Goal: Task Accomplishment & Management: Manage account settings

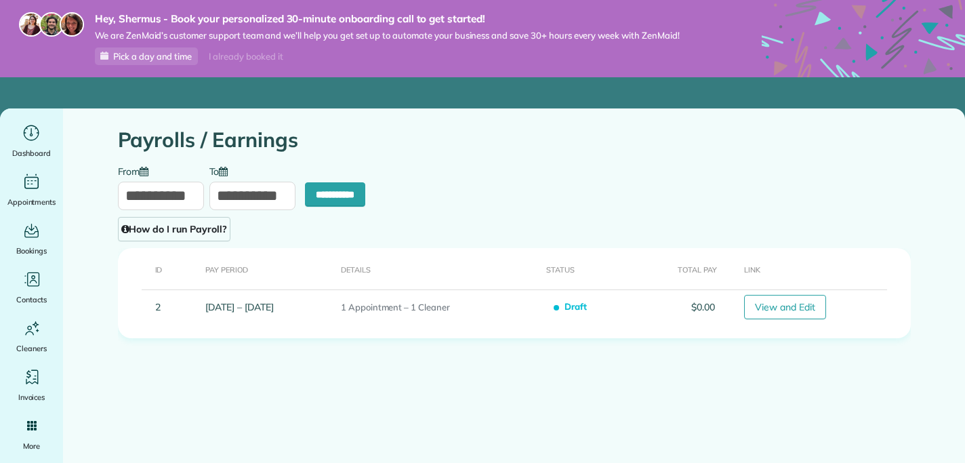
type input "**********"
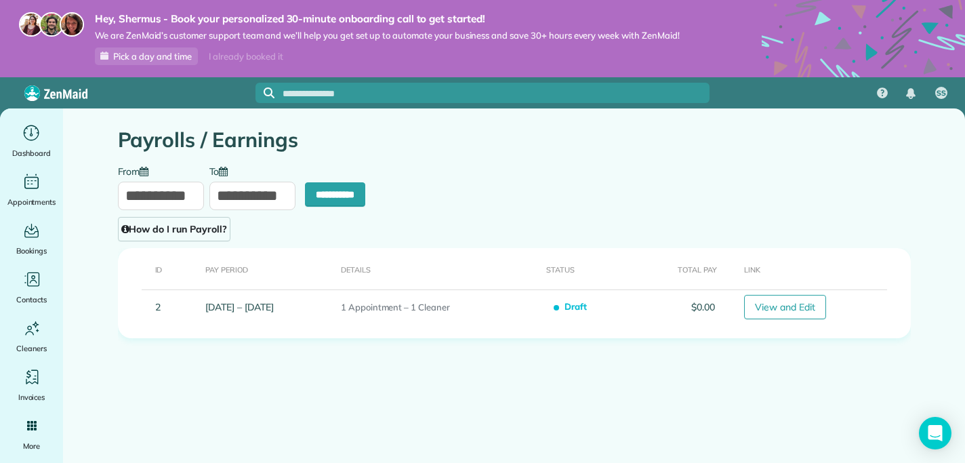
click at [64, 98] on img at bounding box center [55, 93] width 63 height 16
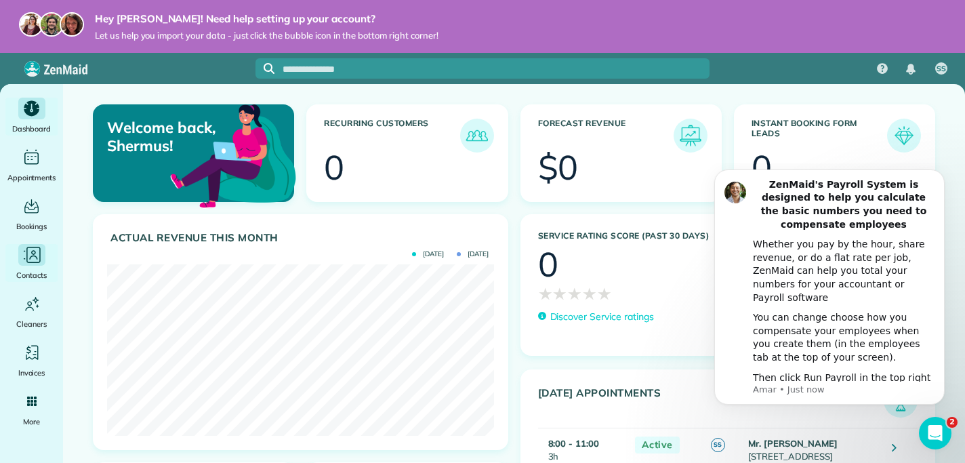
click at [49, 266] on div "Contacts" at bounding box center [32, 263] width 54 height 38
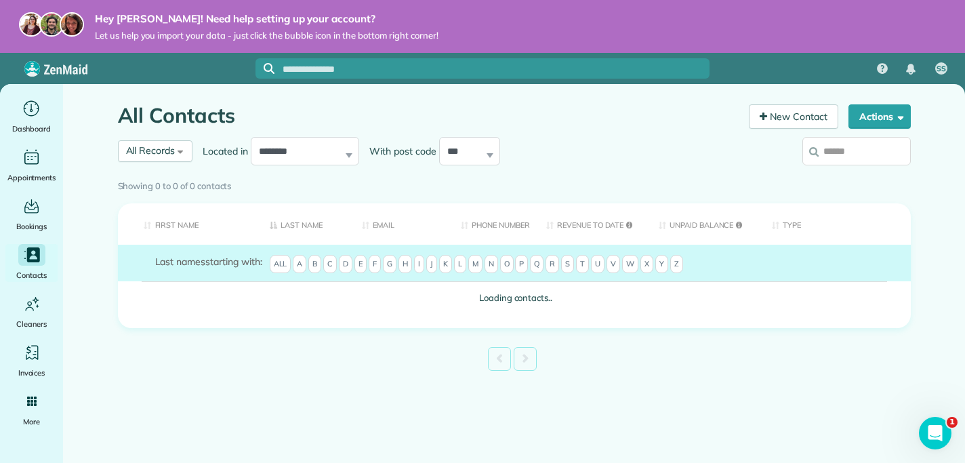
click at [33, 256] on icon "Main" at bounding box center [31, 255] width 18 height 18
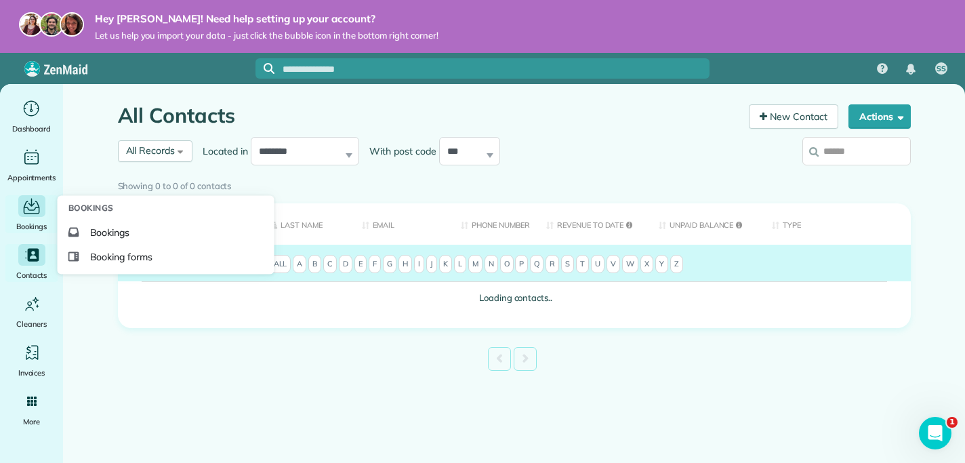
click at [17, 215] on div "Bookings" at bounding box center [32, 214] width 54 height 38
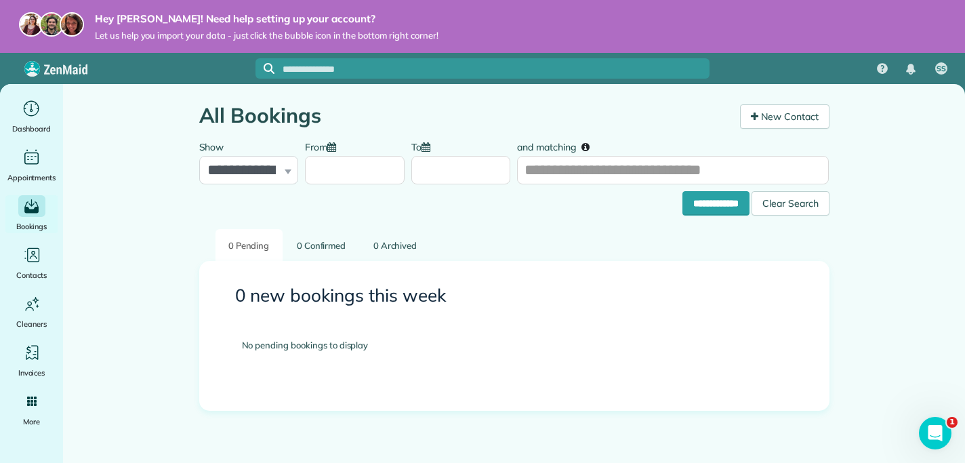
click at [772, 102] on div "All Bookings New Contact" at bounding box center [514, 108] width 650 height 49
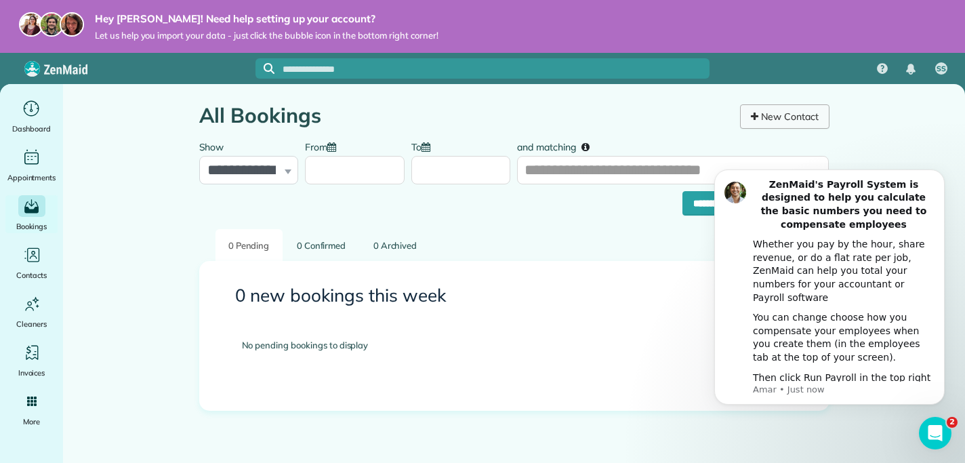
click at [765, 115] on link "New Contact" at bounding box center [784, 116] width 89 height 24
click at [288, 171] on div "**********" at bounding box center [249, 158] width 100 height 51
click at [453, 87] on div "All Bookings New Contact" at bounding box center [514, 108] width 650 height 49
click at [556, 264] on div "0 new bookings this week No pending bookings to display" at bounding box center [514, 336] width 630 height 150
click at [937, 177] on icon "Dismiss notification" at bounding box center [940, 172] width 7 height 7
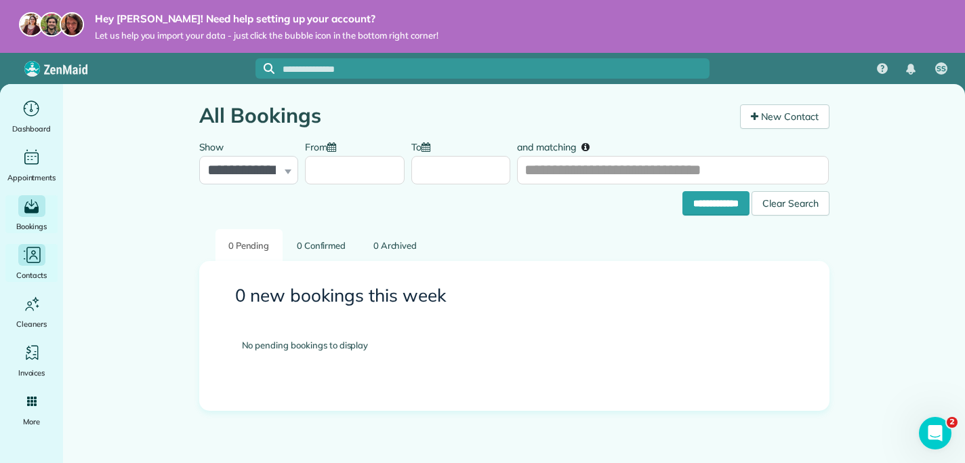
click at [31, 255] on icon "Main" at bounding box center [33, 257] width 8 height 4
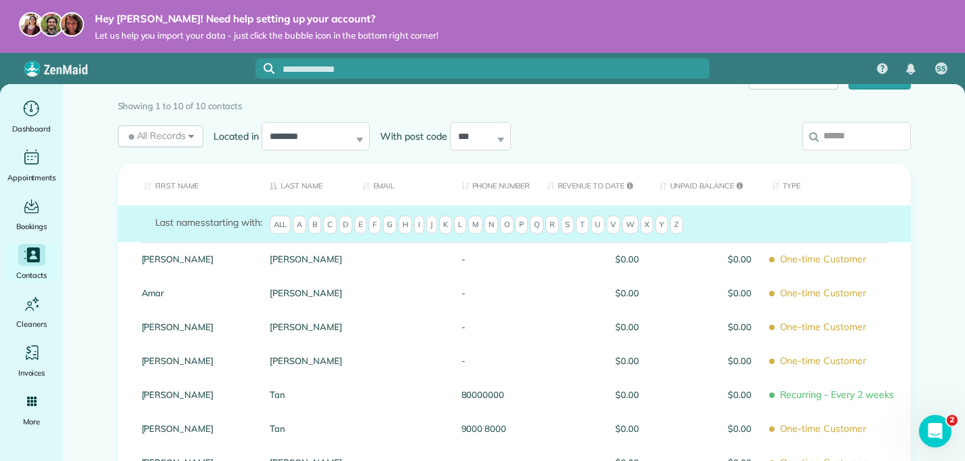
scroll to position [41, 0]
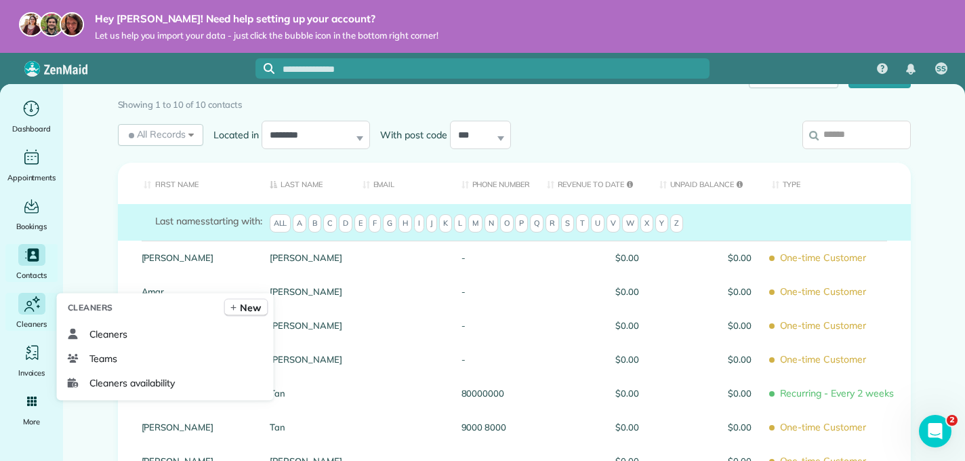
click at [22, 316] on div "Cleaners" at bounding box center [32, 312] width 54 height 38
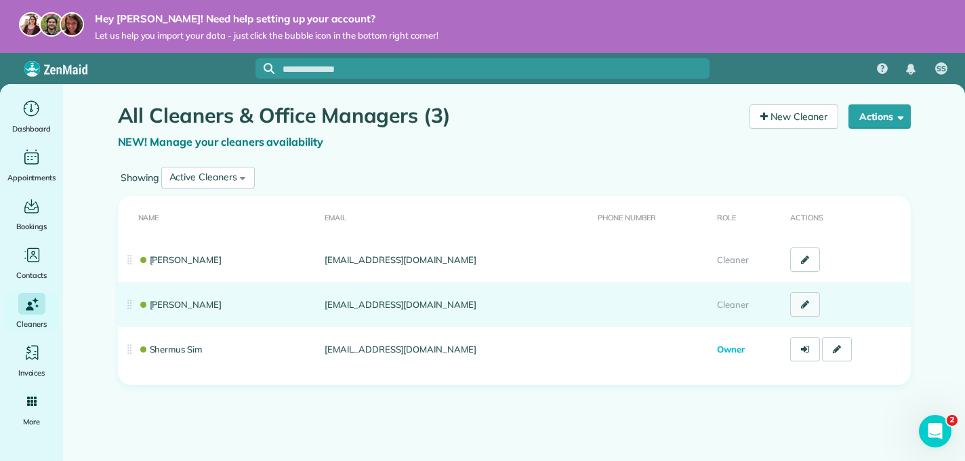
click at [806, 306] on icon at bounding box center [805, 303] width 8 height 9
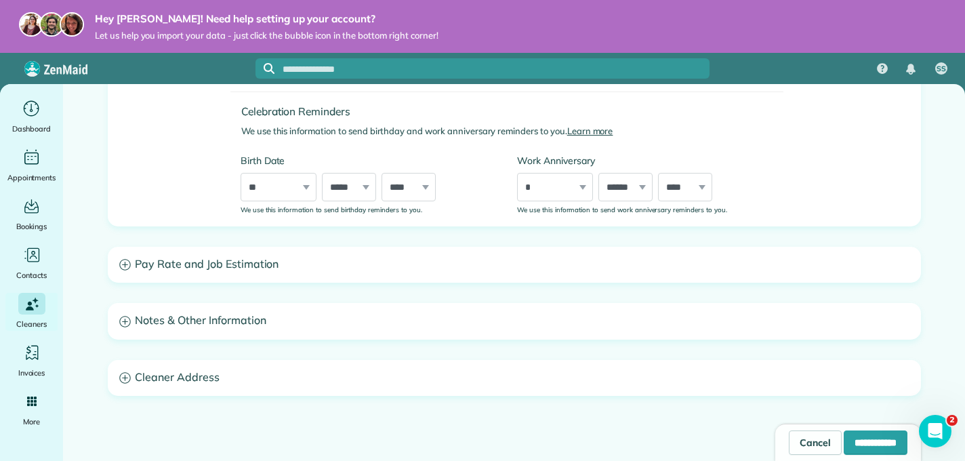
scroll to position [350, 0]
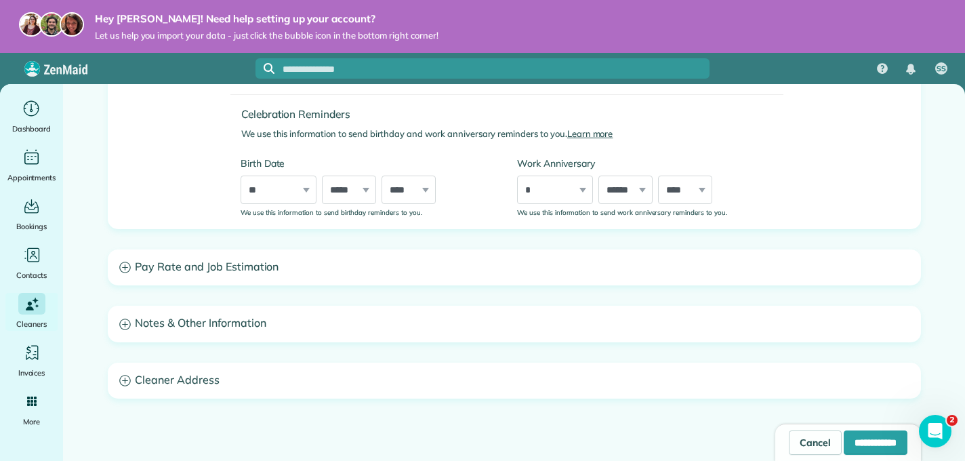
click at [646, 264] on h3 "Pay Rate and Job Estimation" at bounding box center [514, 267] width 812 height 35
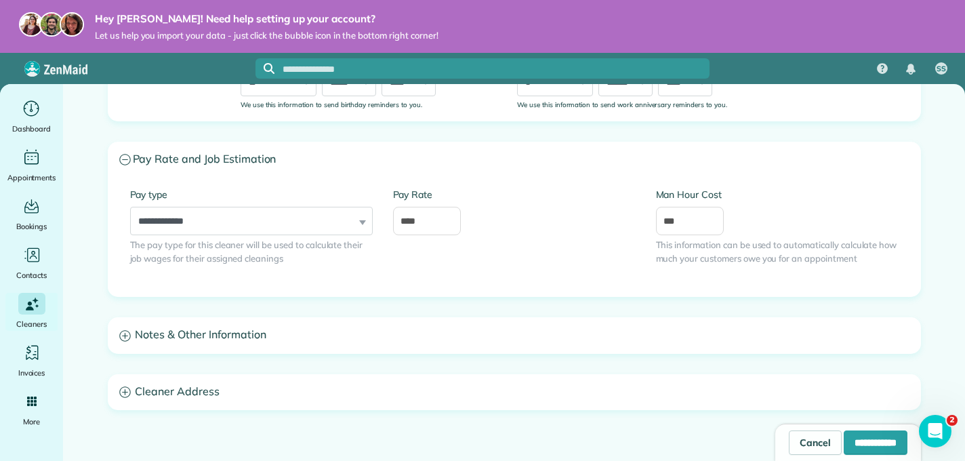
click at [581, 164] on h3 "Pay Rate and Job Estimation" at bounding box center [514, 159] width 812 height 35
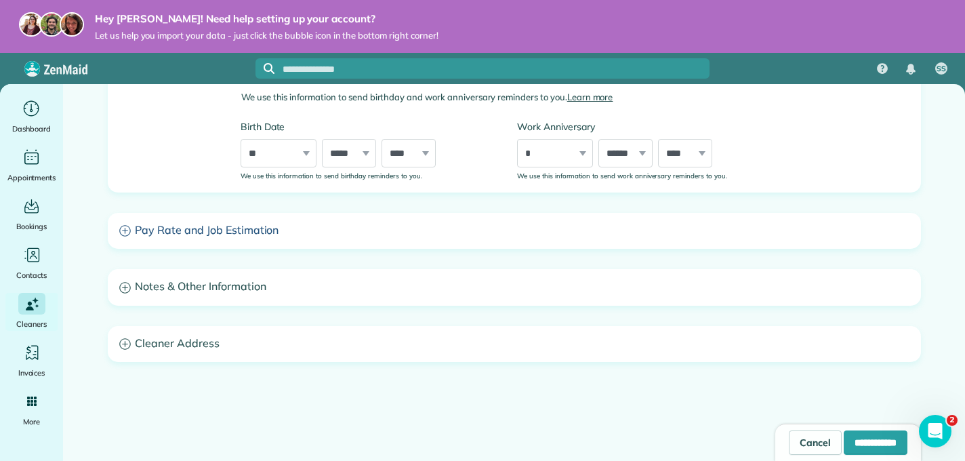
scroll to position [388, 0]
click at [430, 297] on h3 "Notes & Other Information" at bounding box center [514, 287] width 812 height 35
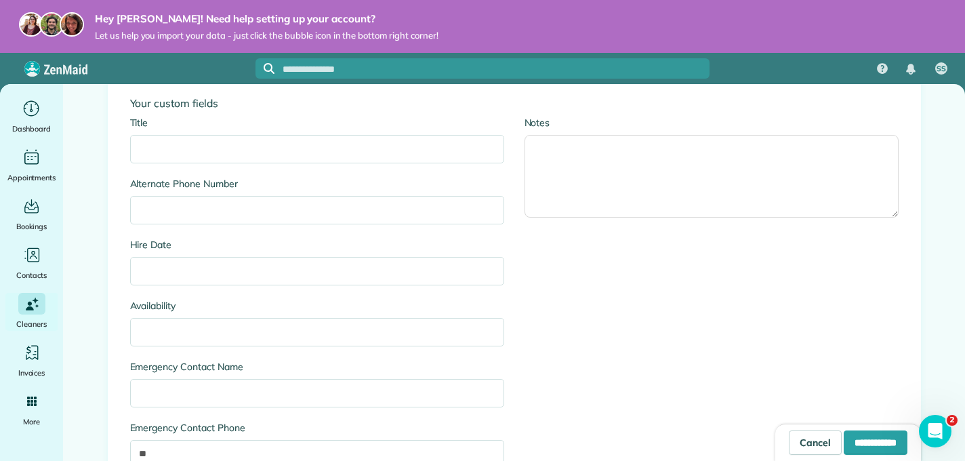
scroll to position [549, 0]
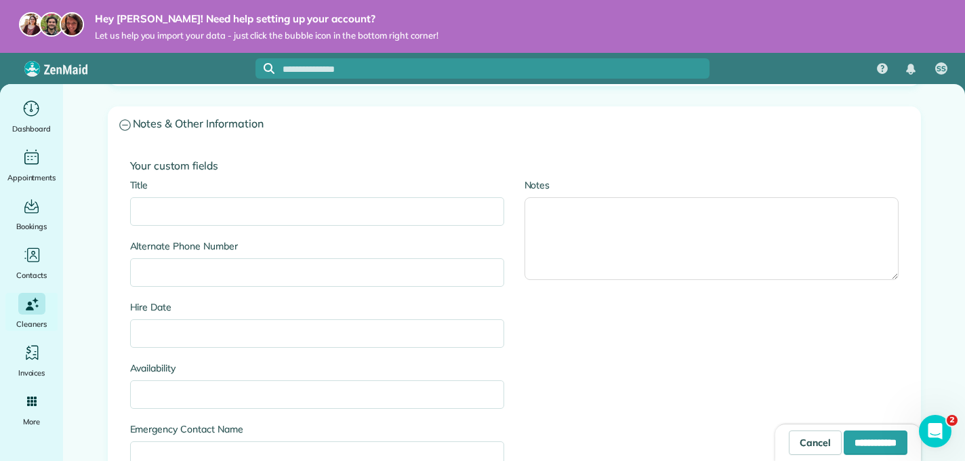
click at [369, 140] on h3 "Notes & Other Information" at bounding box center [514, 124] width 812 height 35
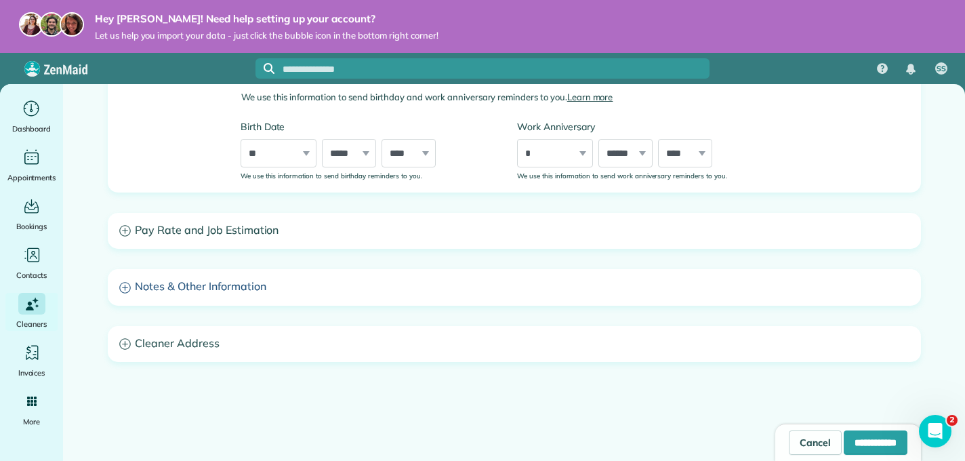
scroll to position [388, 0]
click at [304, 381] on div "**********" at bounding box center [514, 128] width 813 height 671
click at [302, 363] on div "**********" at bounding box center [514, 128] width 813 height 671
click at [286, 343] on h3 "Cleaner Address" at bounding box center [514, 344] width 812 height 35
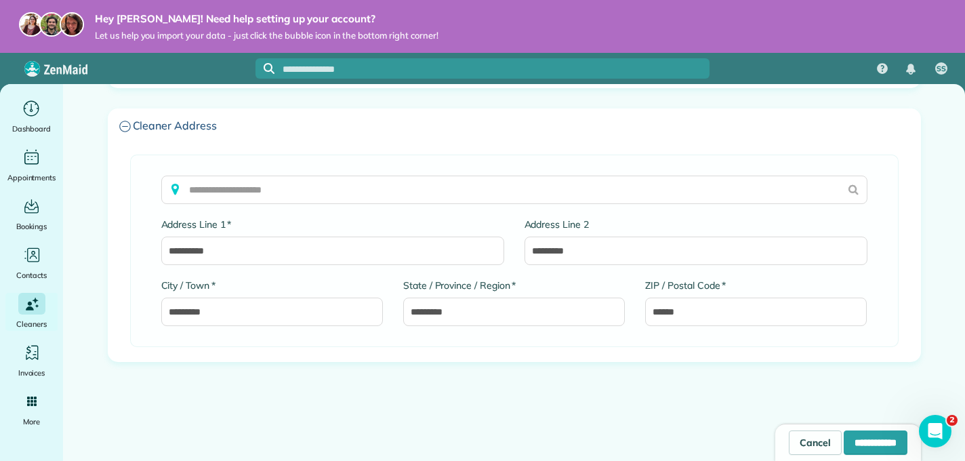
scroll to position [0, 0]
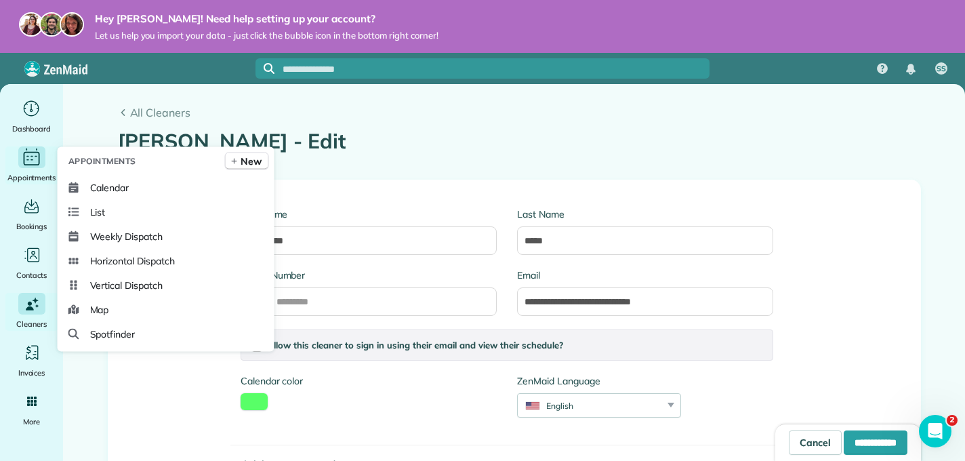
click at [30, 155] on icon "Main" at bounding box center [31, 158] width 21 height 20
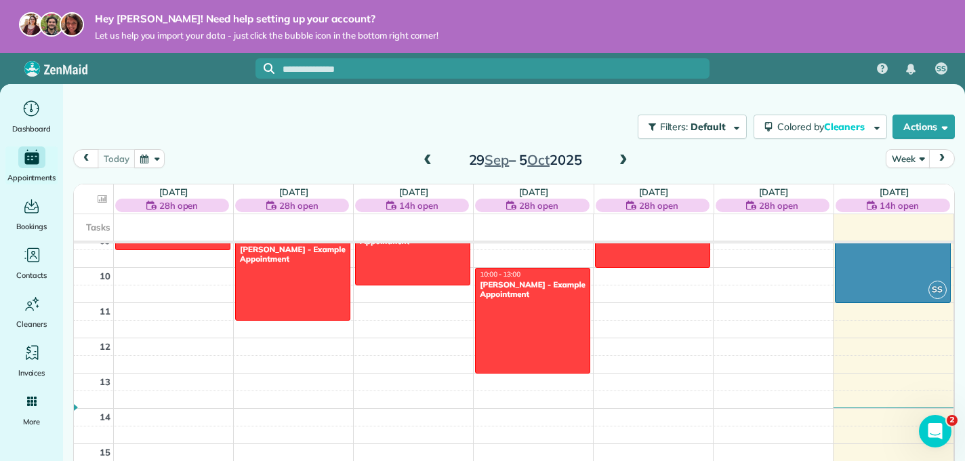
scroll to position [313, 0]
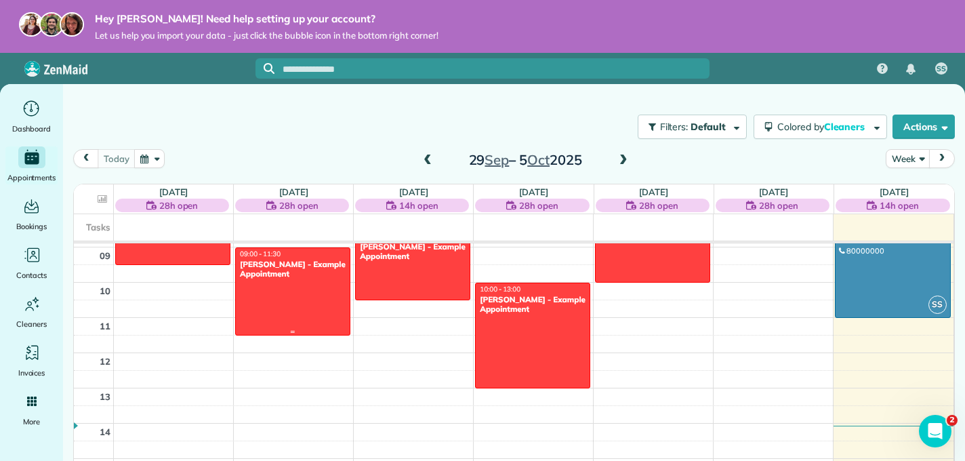
click at [320, 305] on div at bounding box center [293, 291] width 114 height 87
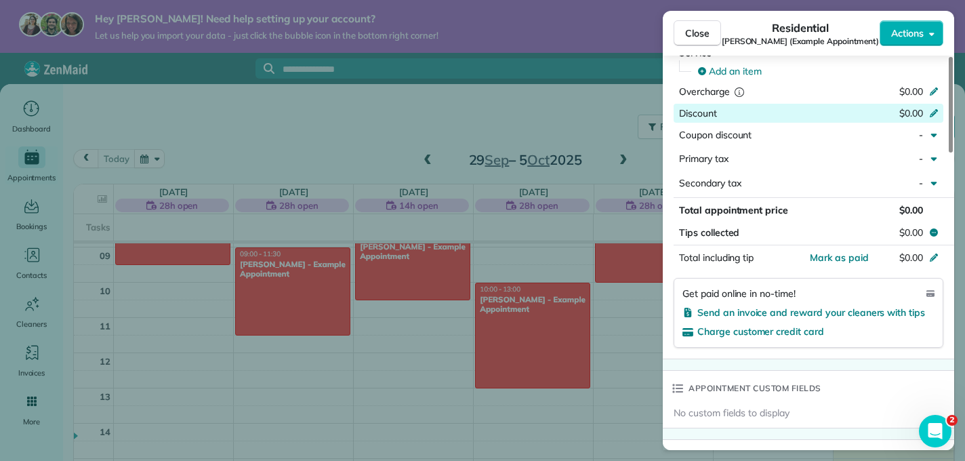
scroll to position [633, 0]
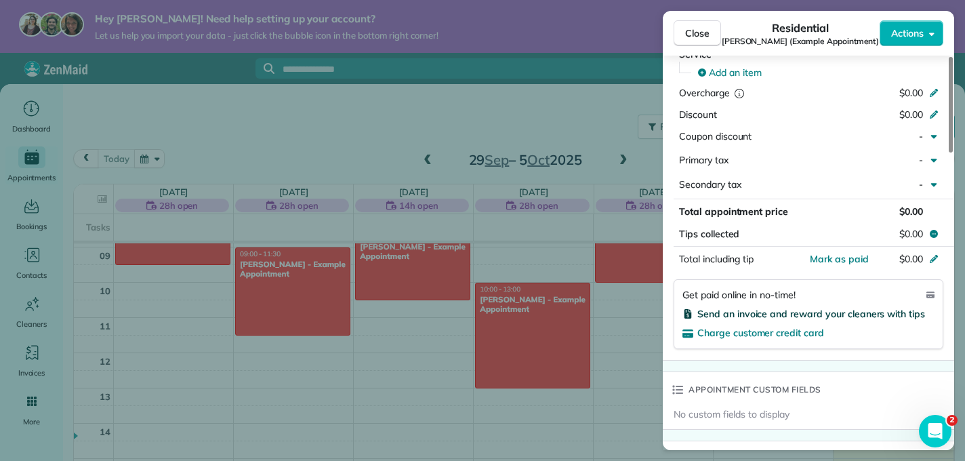
click at [818, 313] on span "Send an invoice and reward your cleaners with tips" at bounding box center [811, 314] width 228 height 12
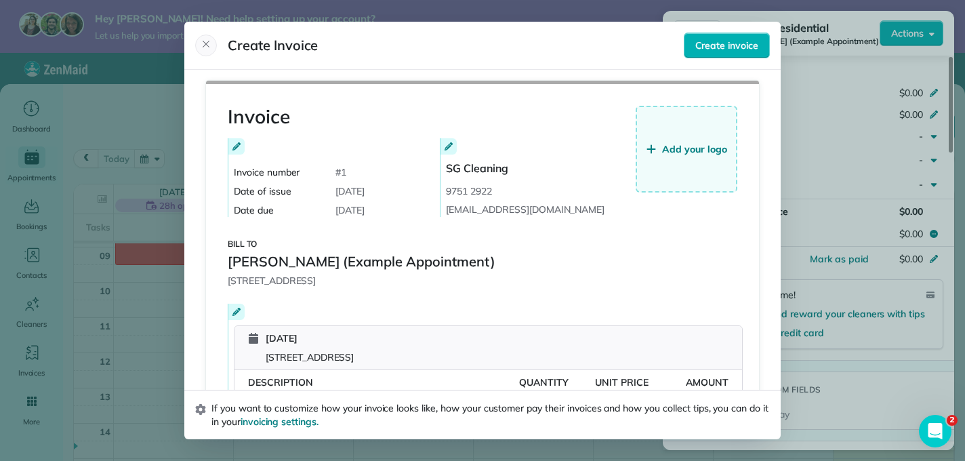
click at [203, 45] on icon "Close" at bounding box center [206, 44] width 11 height 11
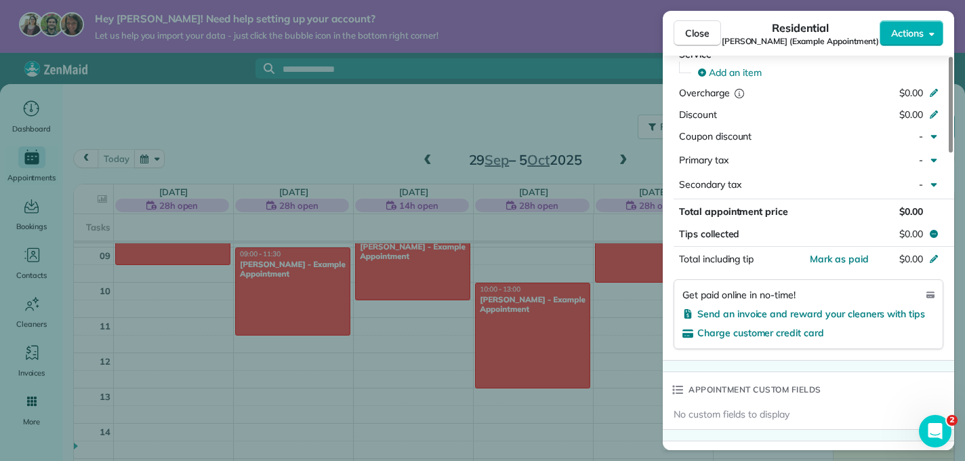
click at [285, 267] on div "Close Residential Carolyn Arellano (Example Appointment) Actions Status Active …" at bounding box center [482, 230] width 965 height 461
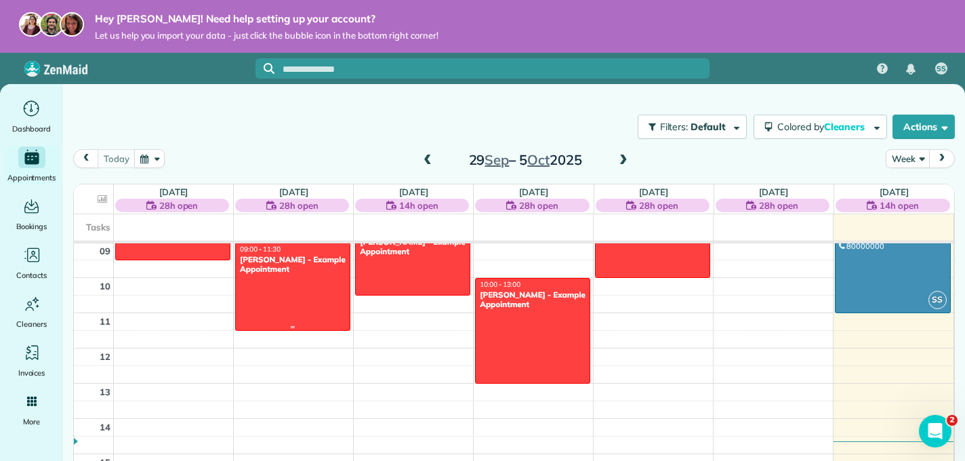
scroll to position [316, 0]
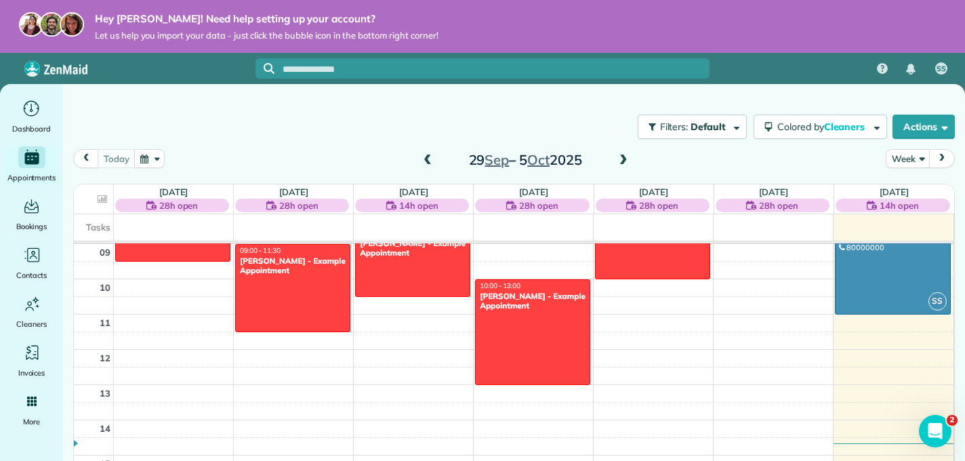
click at [625, 161] on span at bounding box center [623, 160] width 15 height 12
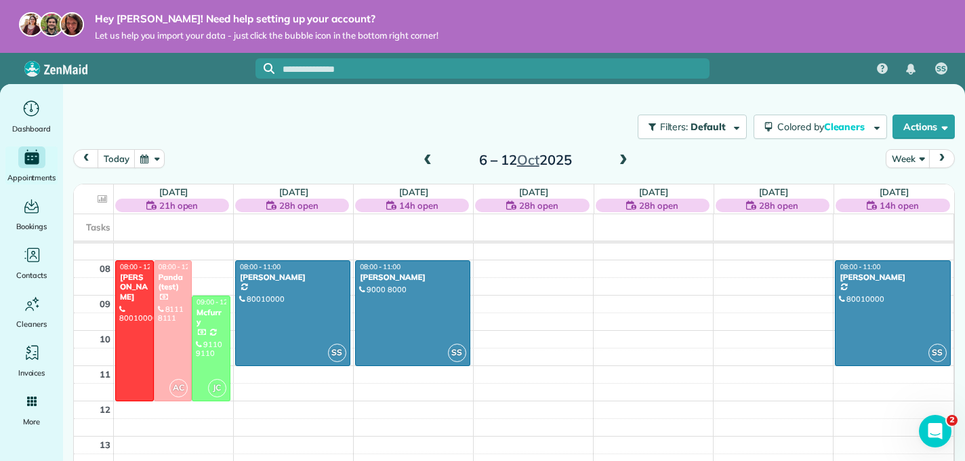
scroll to position [266, 0]
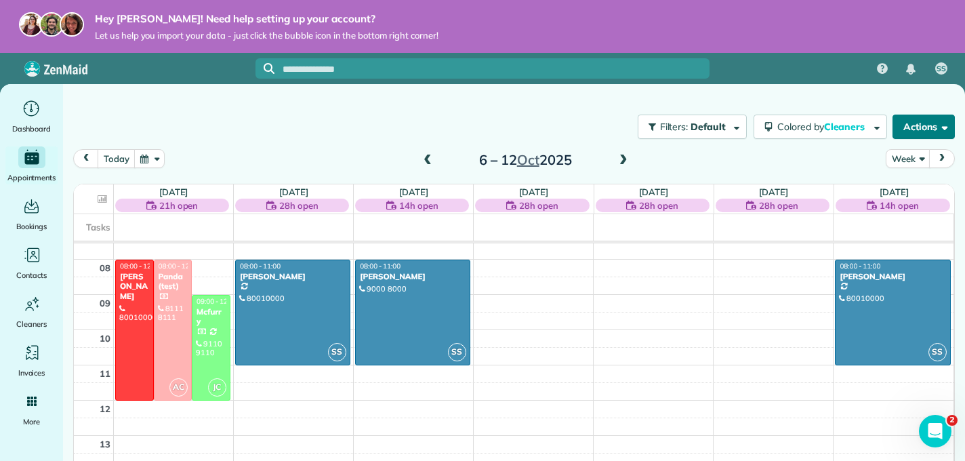
click at [912, 125] on button "Actions" at bounding box center [923, 126] width 62 height 24
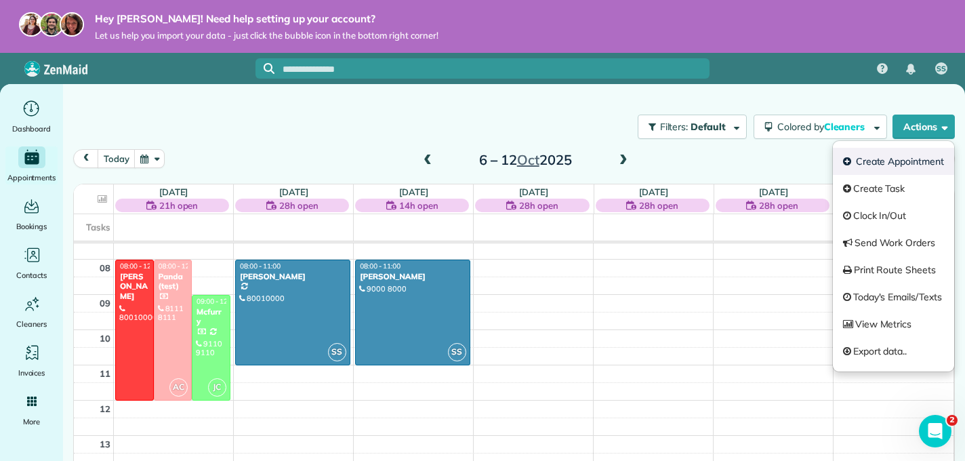
click at [877, 167] on link "Create Appointment" at bounding box center [893, 161] width 121 height 27
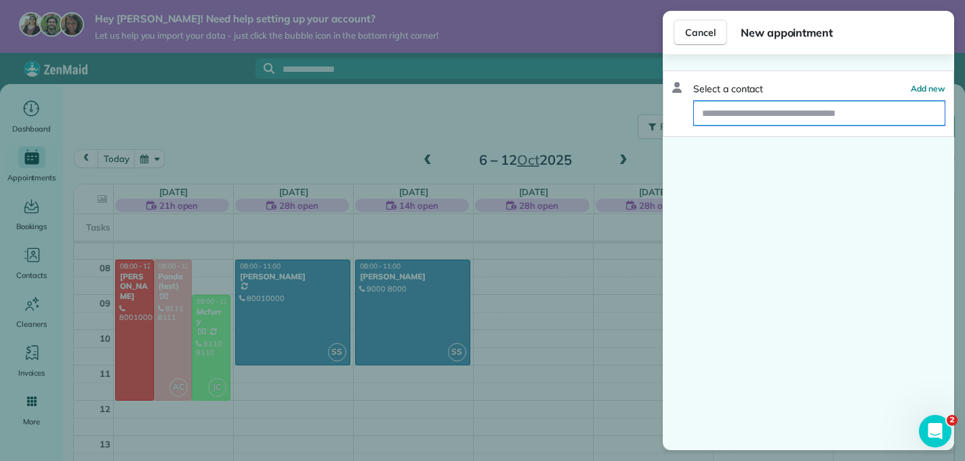
click at [789, 120] on input "text" at bounding box center [819, 113] width 251 height 24
type input "****"
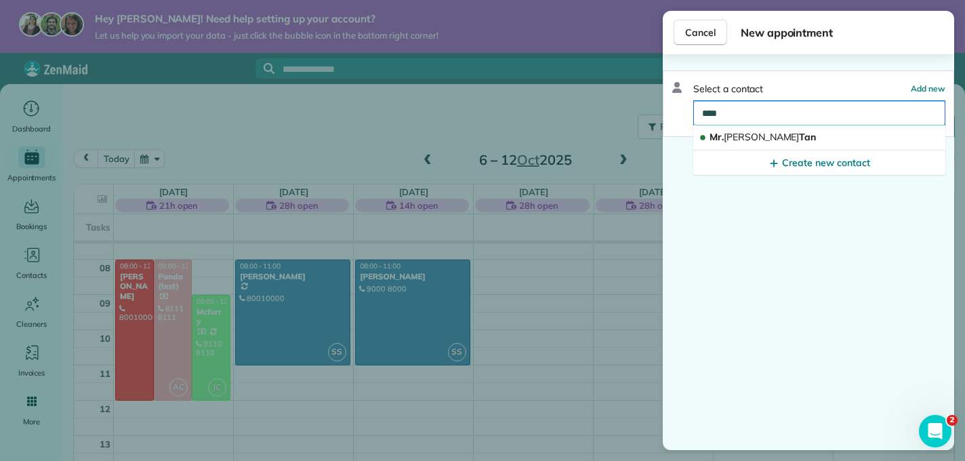
click at [809, 119] on input "****" at bounding box center [819, 113] width 251 height 24
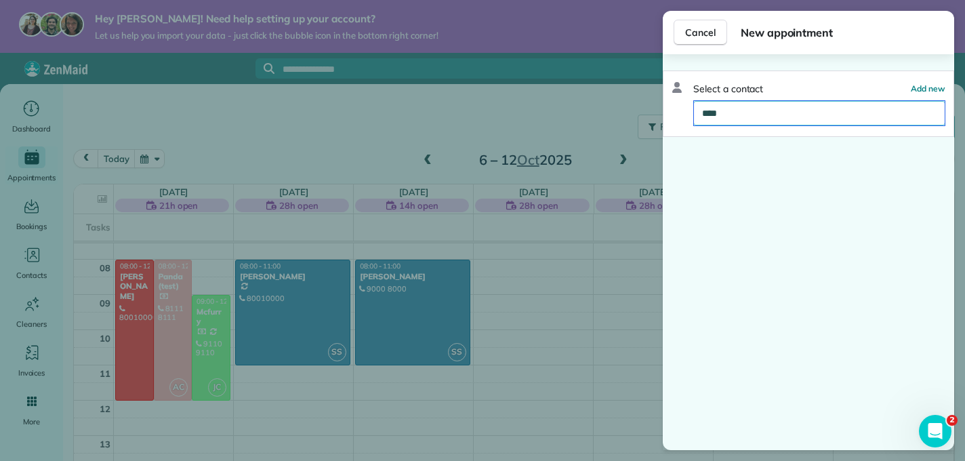
type input "****"
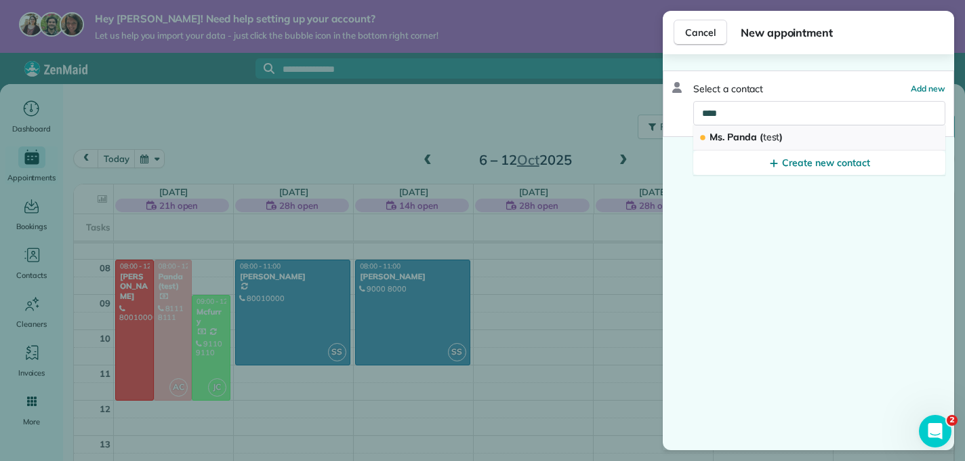
click at [801, 138] on button "Ms. Panda ( test )" at bounding box center [819, 137] width 252 height 25
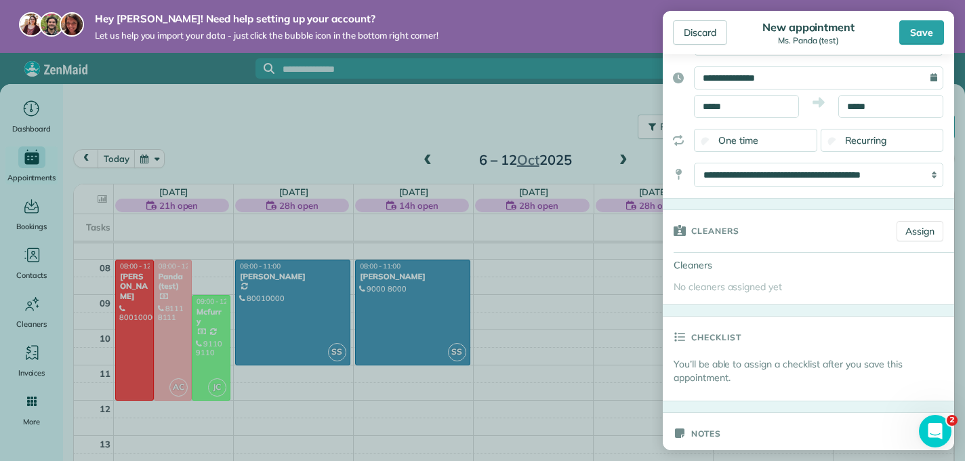
scroll to position [127, 0]
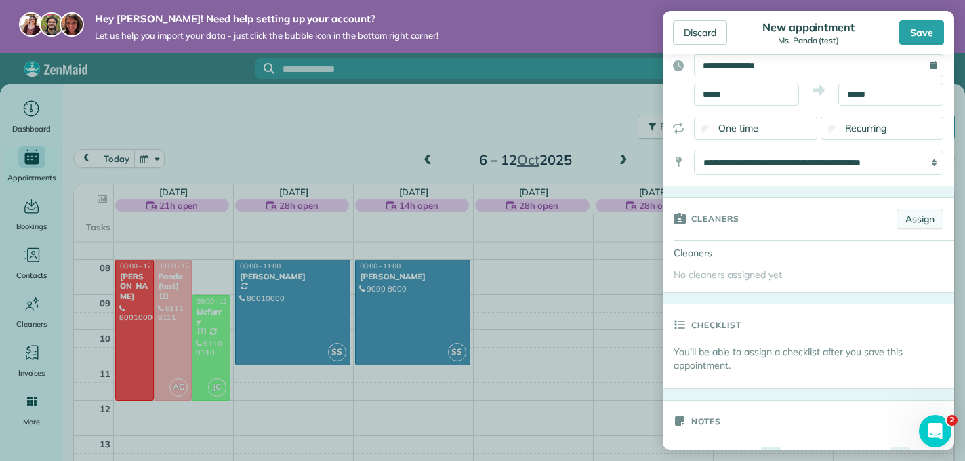
click at [906, 222] on link "Assign" at bounding box center [919, 219] width 47 height 20
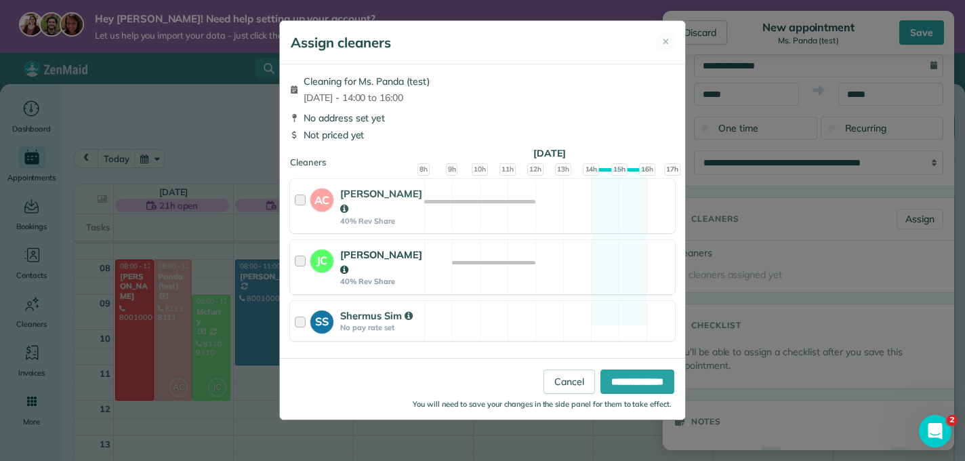
click at [402, 253] on div "Jacqueline Chong" at bounding box center [381, 262] width 82 height 30
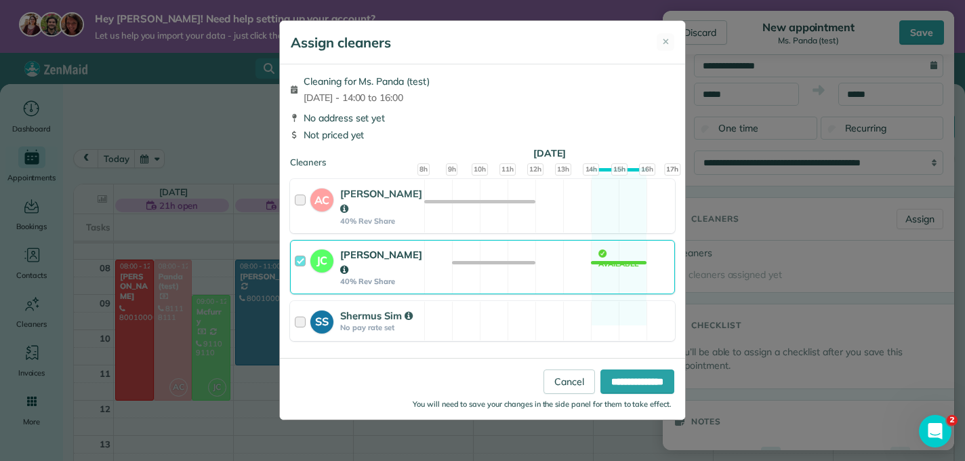
click at [400, 253] on div "Jacqueline Chong" at bounding box center [381, 262] width 82 height 30
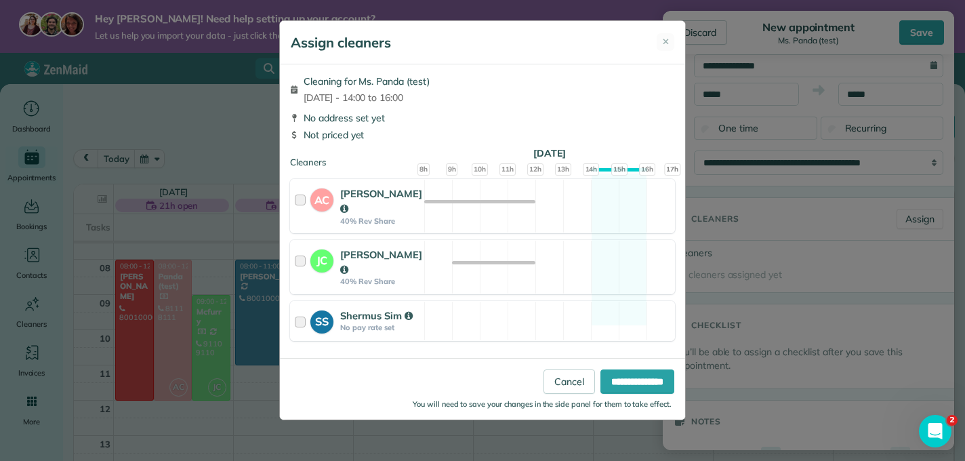
click at [426, 171] on div "Cleaning for Ms. Panda (test) Mon 06 Oct - 14:00 to 16:00 No address set yet No…" at bounding box center [482, 210] width 405 height 293
click at [556, 371] on link "Cancel" at bounding box center [568, 381] width 51 height 24
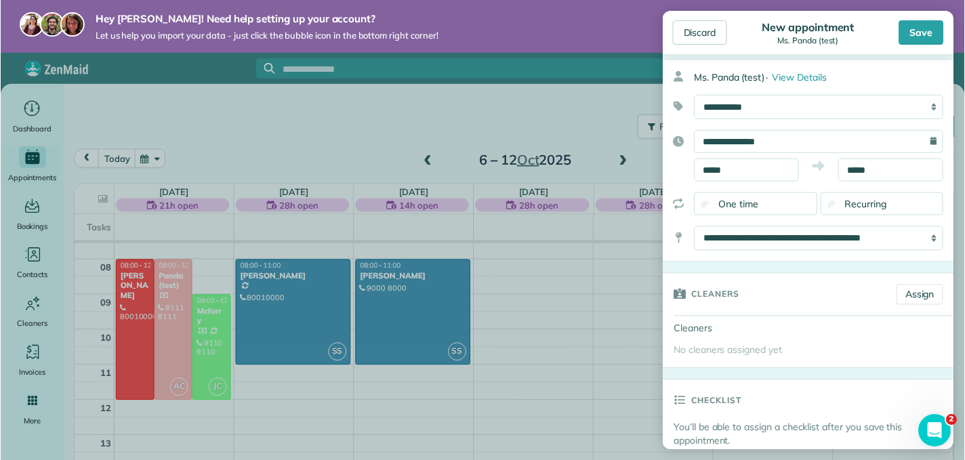
scroll to position [58, 0]
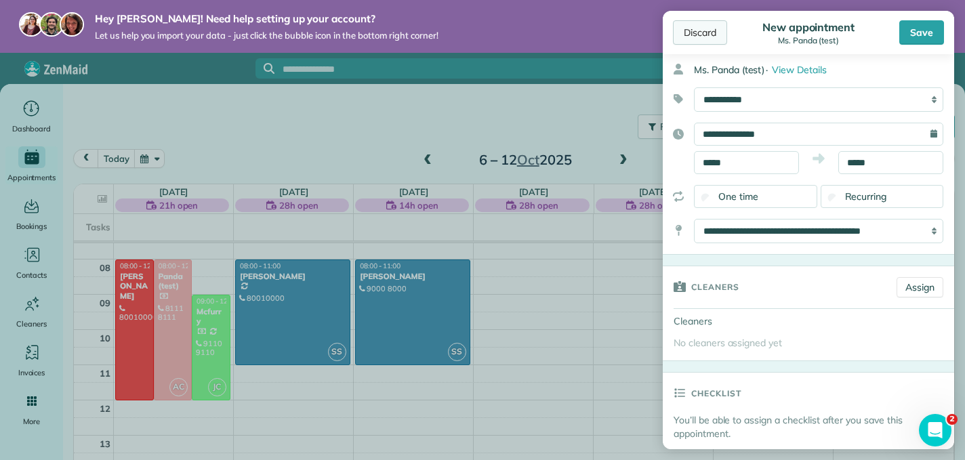
click at [702, 37] on div "Discard" at bounding box center [700, 32] width 54 height 24
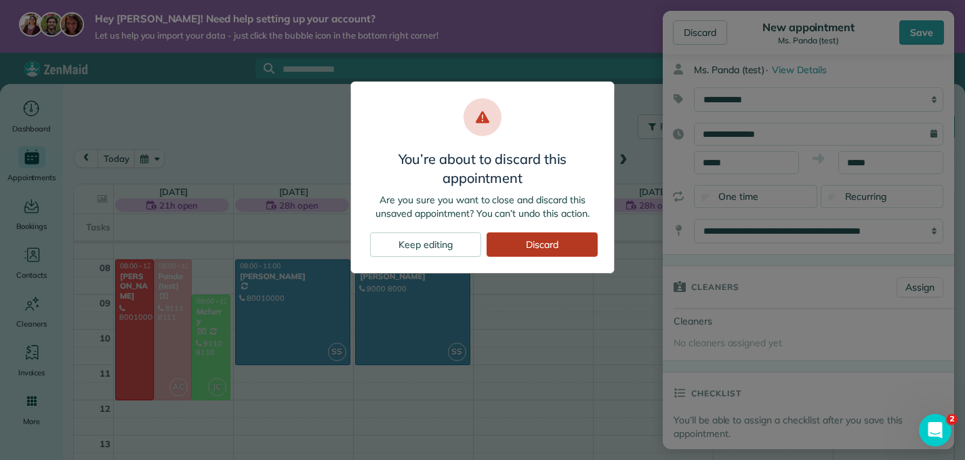
click at [551, 243] on div "Discard" at bounding box center [541, 244] width 111 height 24
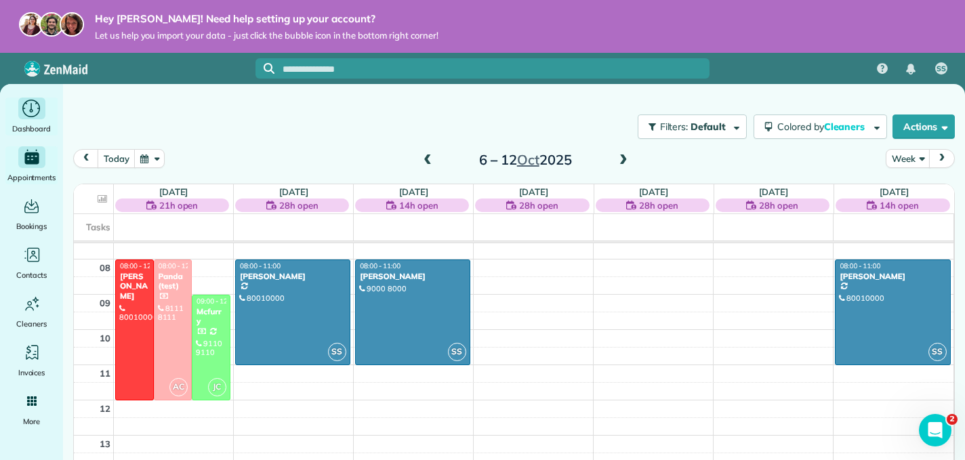
click at [34, 113] on icon "Main" at bounding box center [31, 109] width 21 height 20
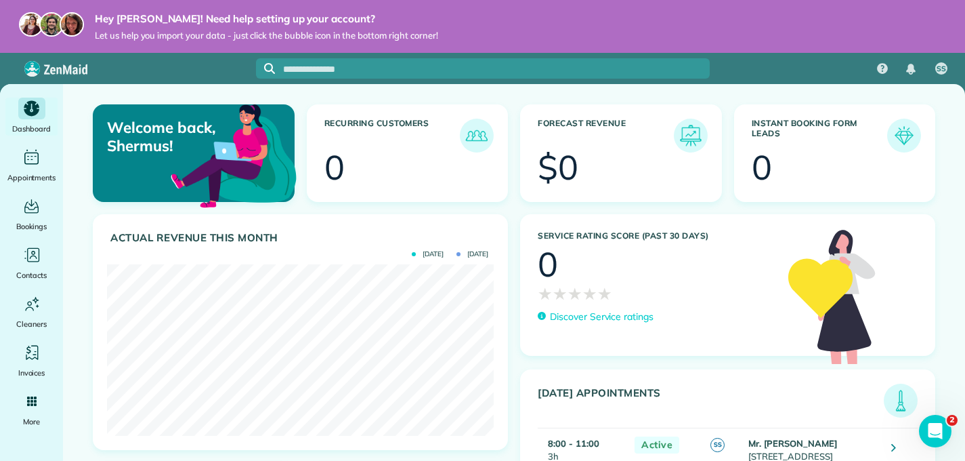
scroll to position [57, 0]
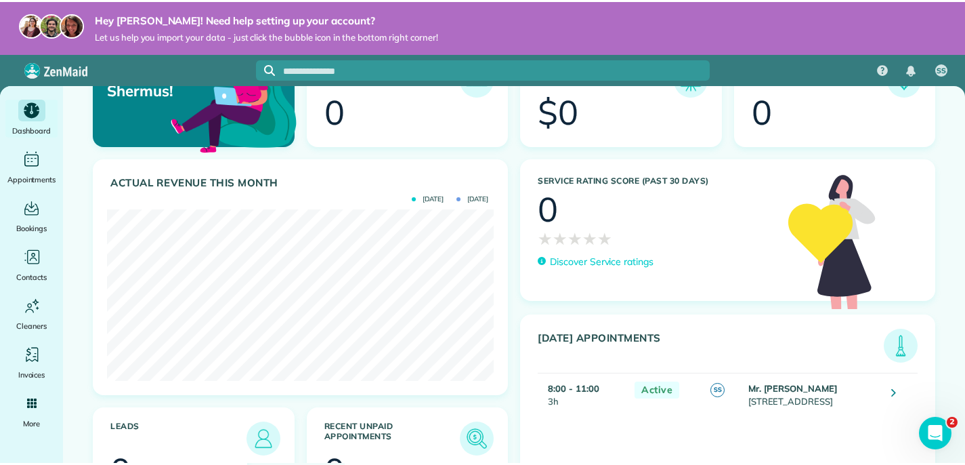
scroll to position [53, 0]
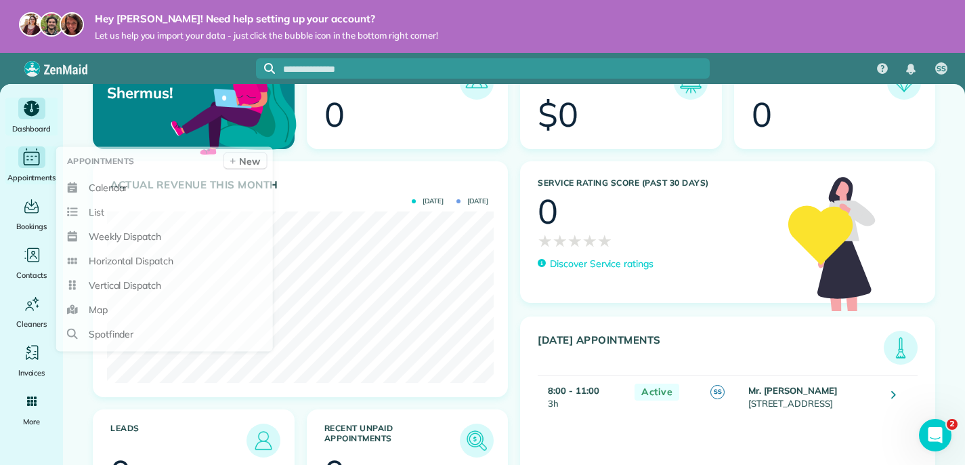
click at [28, 178] on span "Appointments" at bounding box center [31, 178] width 49 height 14
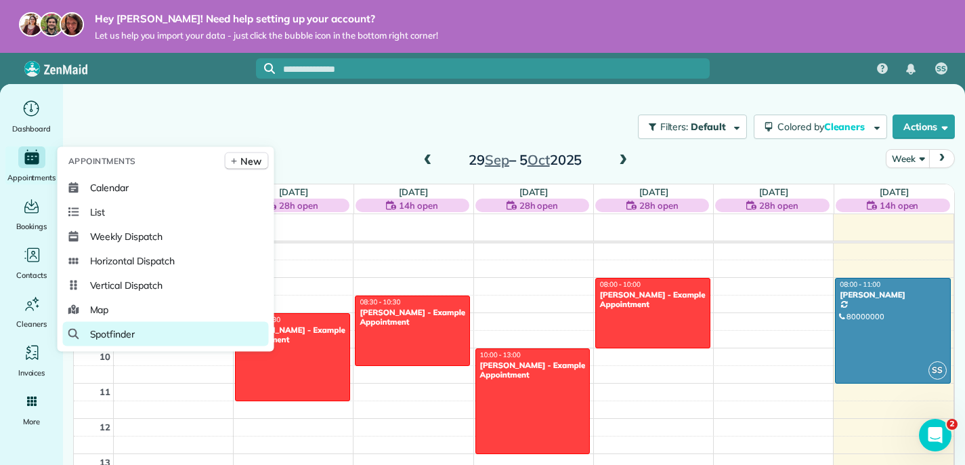
click at [123, 334] on span "Spotfinder" at bounding box center [112, 334] width 45 height 14
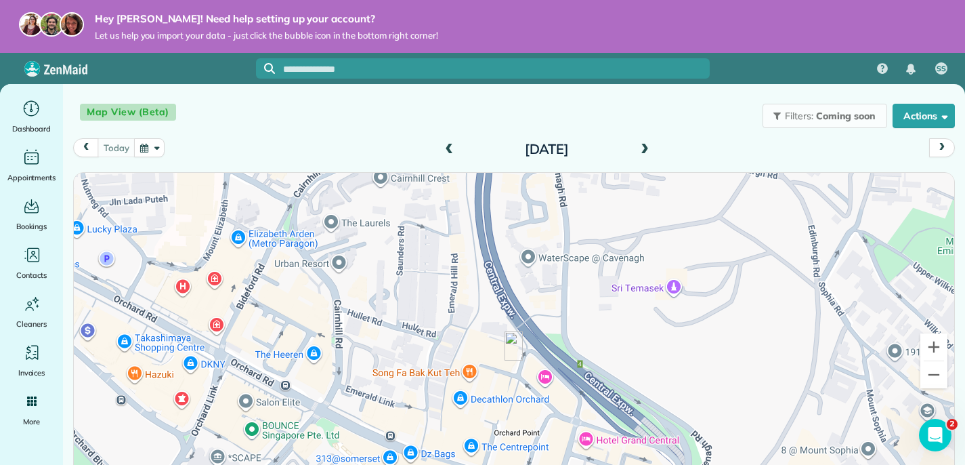
click at [839, 118] on span "Coming soon" at bounding box center [846, 116] width 61 height 12
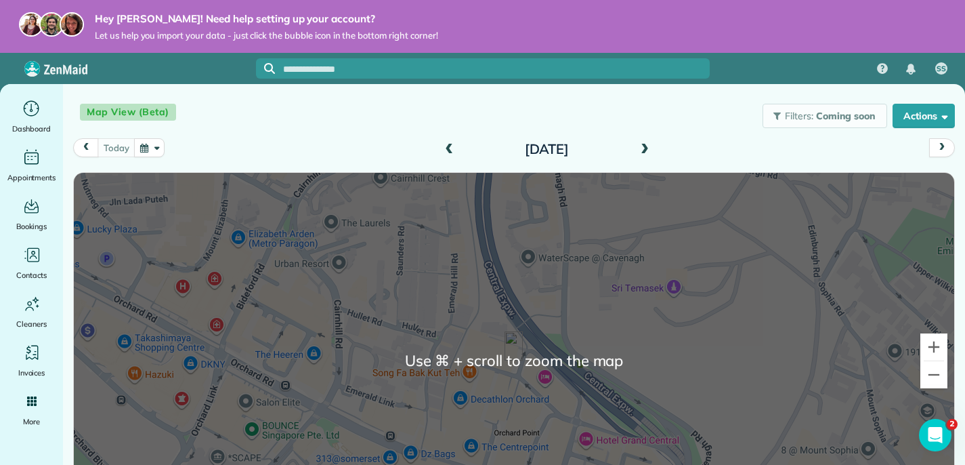
click at [693, 357] on div at bounding box center [514, 360] width 881 height 375
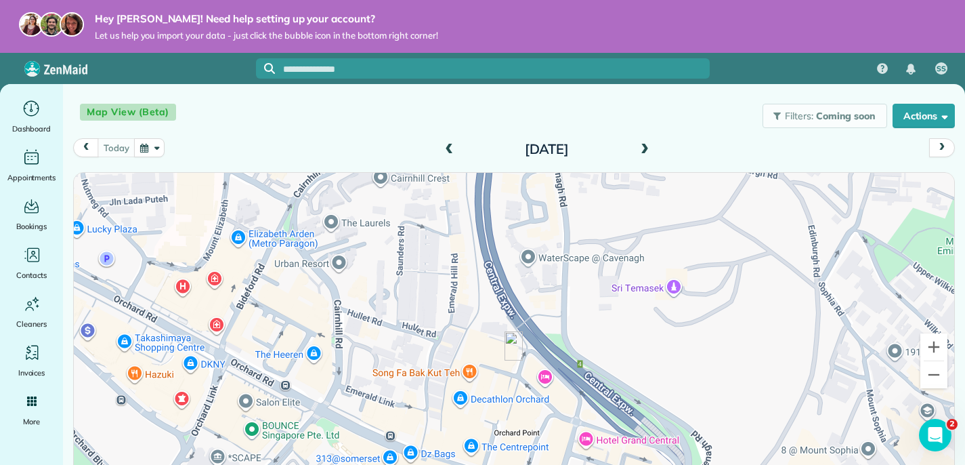
click at [480, 367] on div at bounding box center [514, 360] width 881 height 375
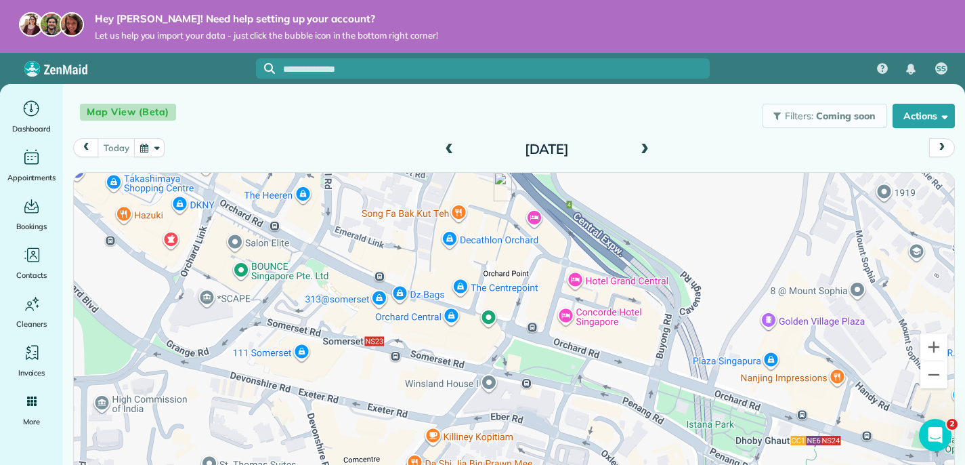
drag, startPoint x: 646, startPoint y: 329, endPoint x: 632, endPoint y: 169, distance: 159.8
click at [632, 169] on div "Today Sunday Oct 5, 2025 Computing route data for this day.. This workday map h…" at bounding box center [514, 326] width 882 height 377
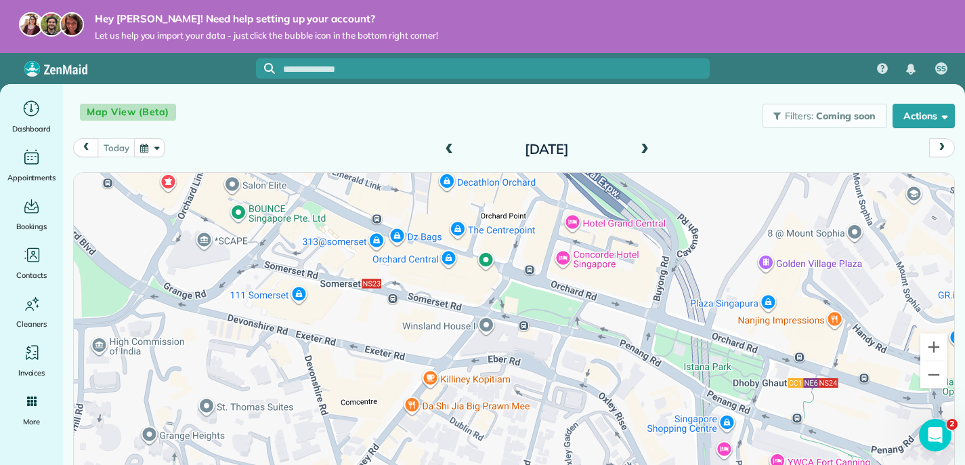
drag, startPoint x: 650, startPoint y: 299, endPoint x: 647, endPoint y: 240, distance: 59.0
click at [647, 240] on div at bounding box center [514, 360] width 881 height 375
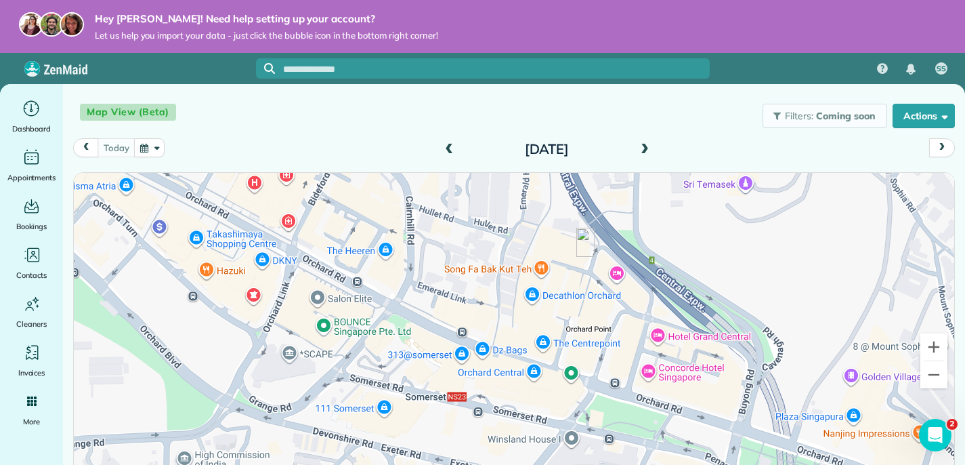
drag, startPoint x: 535, startPoint y: 260, endPoint x: 623, endPoint y: 383, distance: 151.9
click at [623, 383] on div at bounding box center [514, 360] width 881 height 375
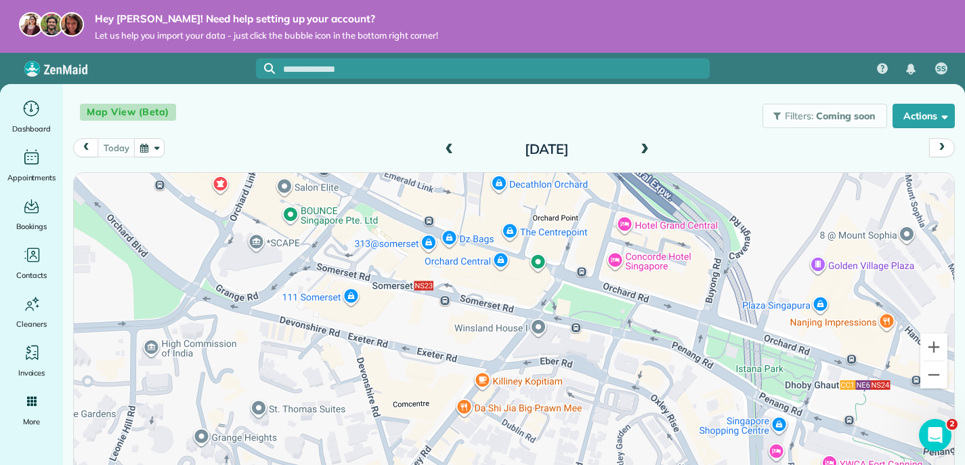
drag, startPoint x: 792, startPoint y: 380, endPoint x: 750, endPoint y: 251, distance: 135.4
click at [750, 251] on div at bounding box center [514, 360] width 881 height 375
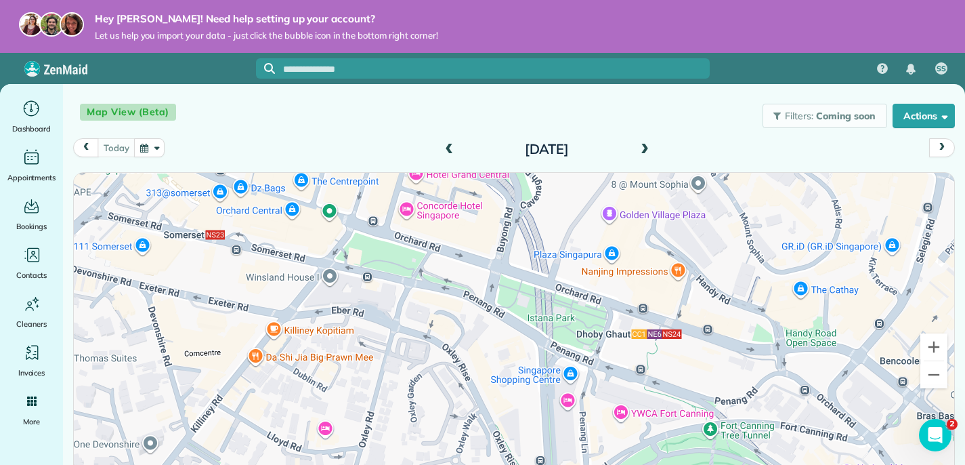
drag, startPoint x: 765, startPoint y: 296, endPoint x: 560, endPoint y: 249, distance: 210.7
click at [560, 249] on div at bounding box center [514, 360] width 881 height 375
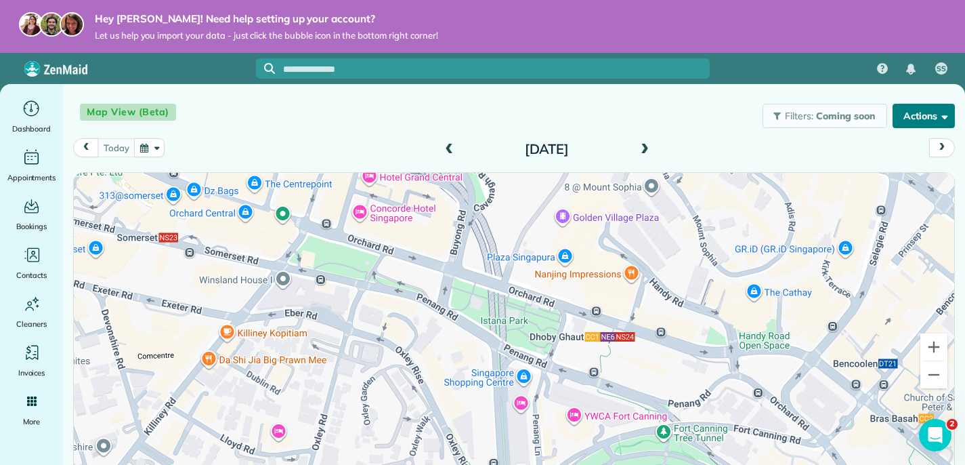
click at [936, 124] on button "Actions" at bounding box center [924, 116] width 62 height 24
